Goal: Information Seeking & Learning: Learn about a topic

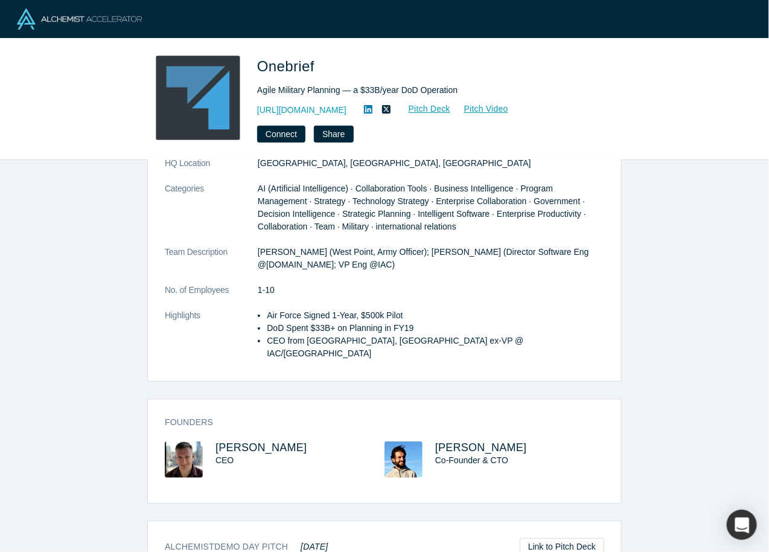
scroll to position [88, 0]
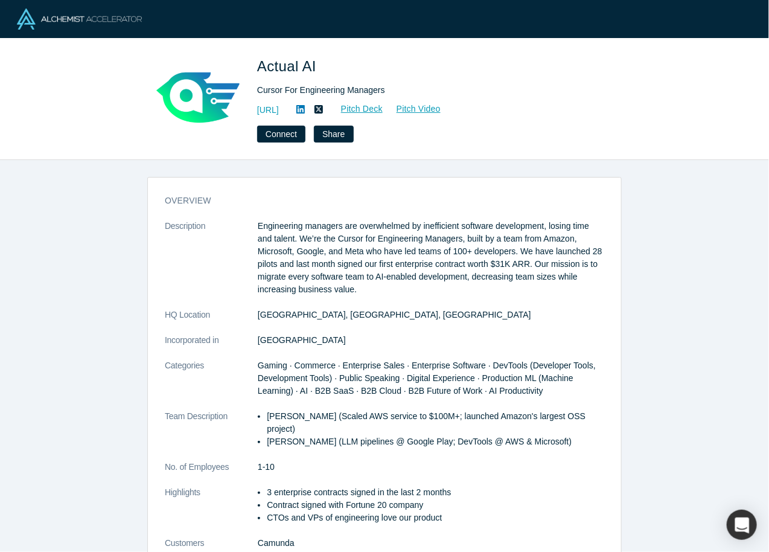
click at [340, 238] on p "Engineering managers are overwhelmed by inefficient software development, losin…" at bounding box center [431, 258] width 346 height 76
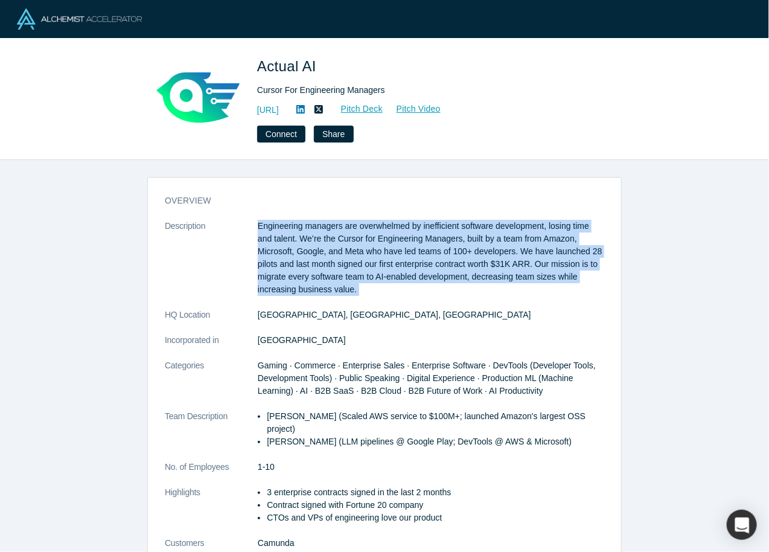
click at [340, 238] on p "Engineering managers are overwhelmed by inefficient software development, losin…" at bounding box center [431, 258] width 346 height 76
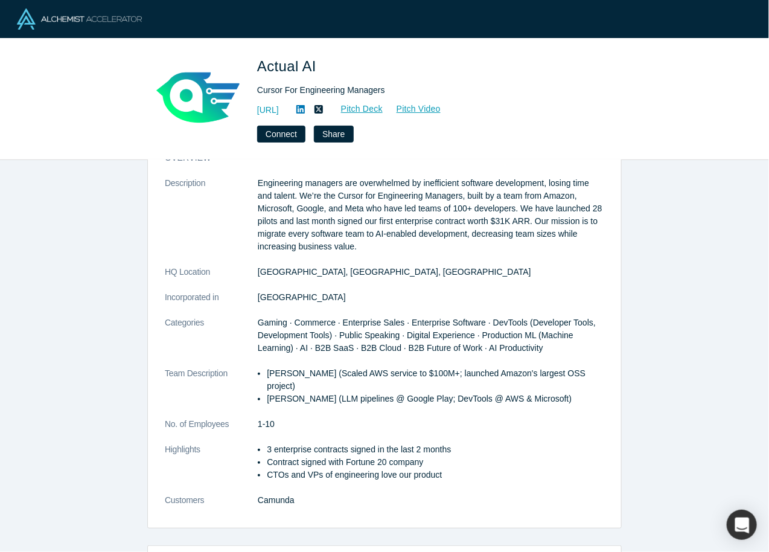
scroll to position [81, 0]
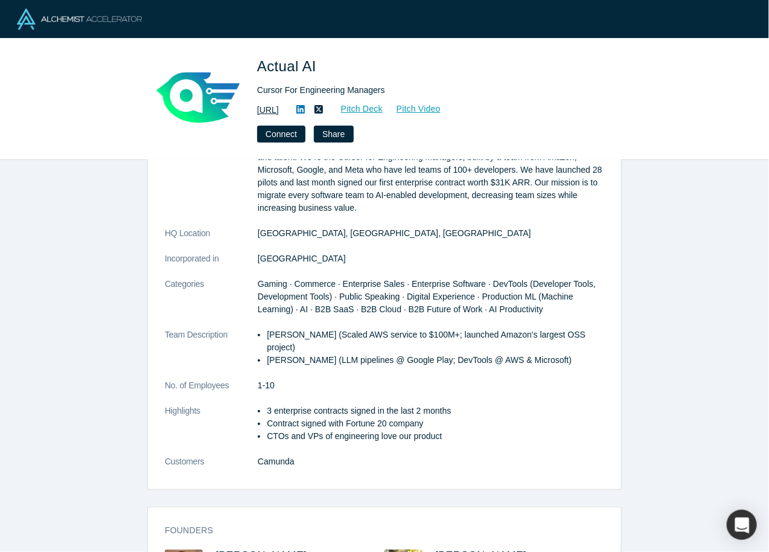
click at [279, 110] on link "https://actual.ai" at bounding box center [268, 110] width 22 height 13
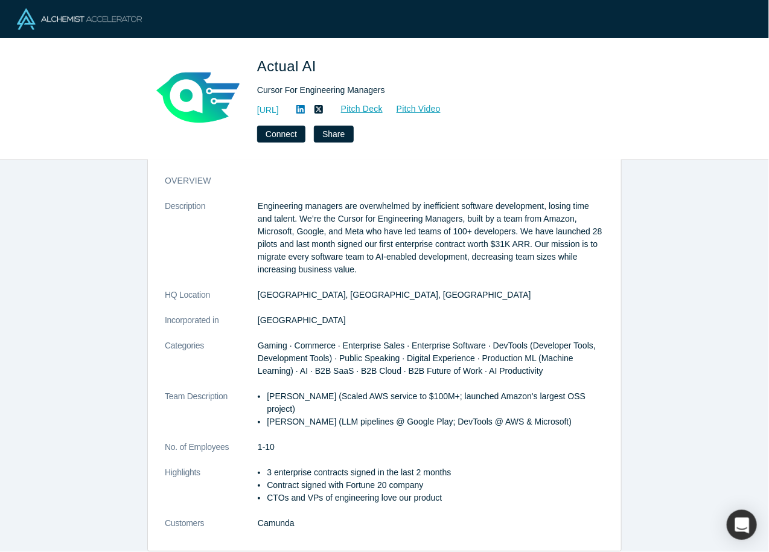
scroll to position [0, 0]
